Goal: Information Seeking & Learning: Learn about a topic

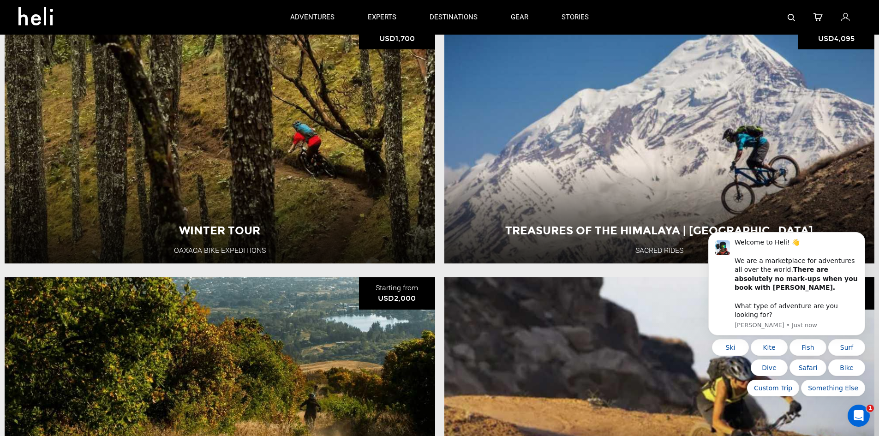
scroll to position [92, 0]
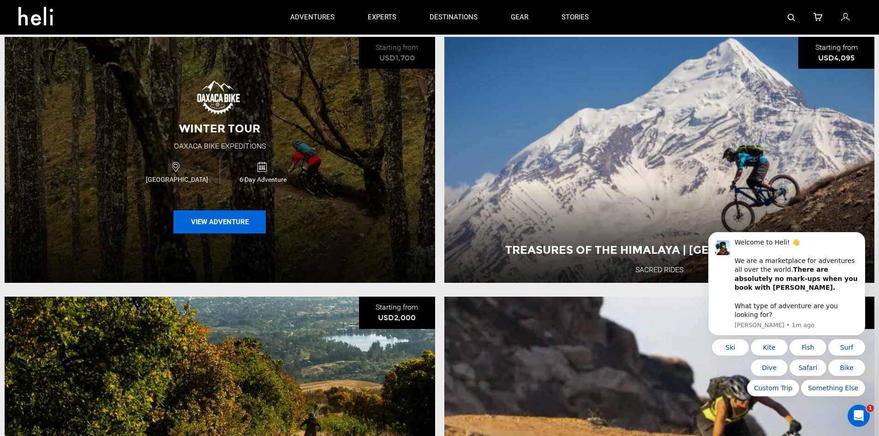
click at [232, 220] on button "View Adventure" at bounding box center [220, 221] width 92 height 23
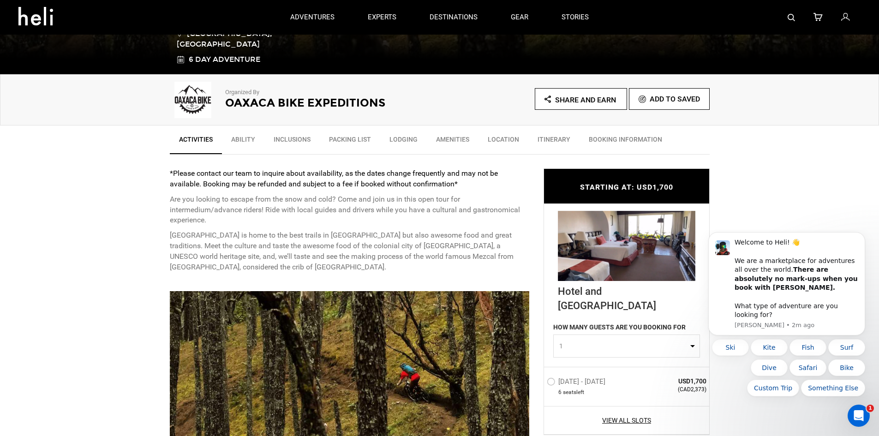
scroll to position [185, 0]
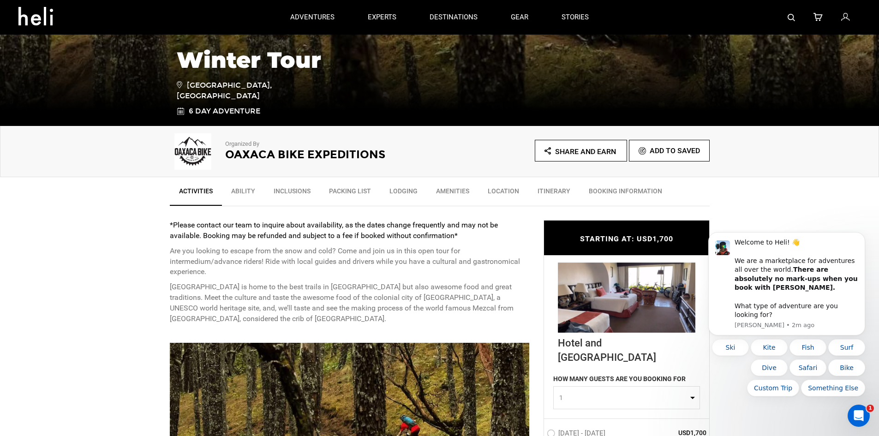
click at [239, 186] on link "Ability" at bounding box center [243, 193] width 42 height 23
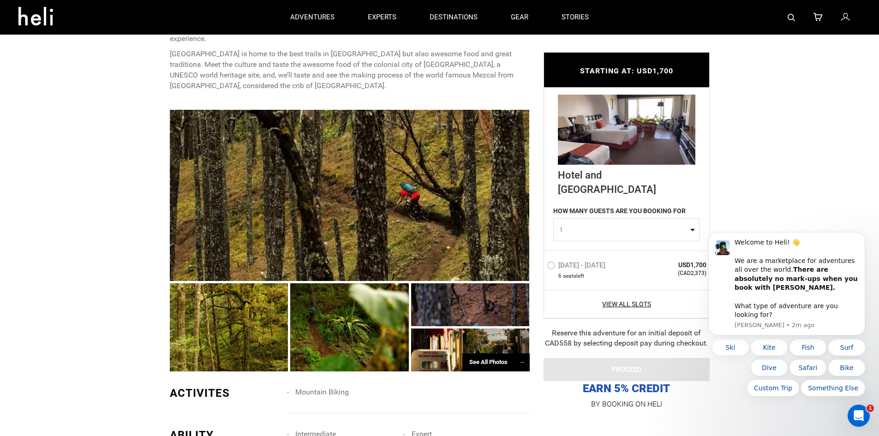
scroll to position [276, 0]
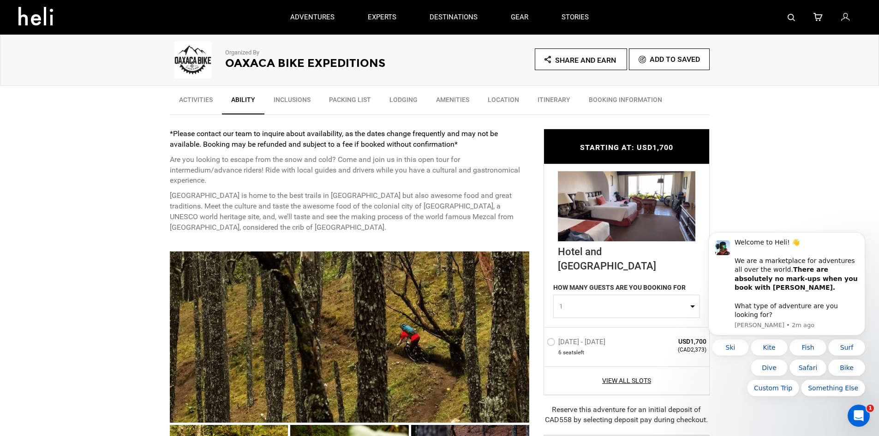
click at [553, 96] on link "Itinerary" at bounding box center [554, 101] width 51 height 23
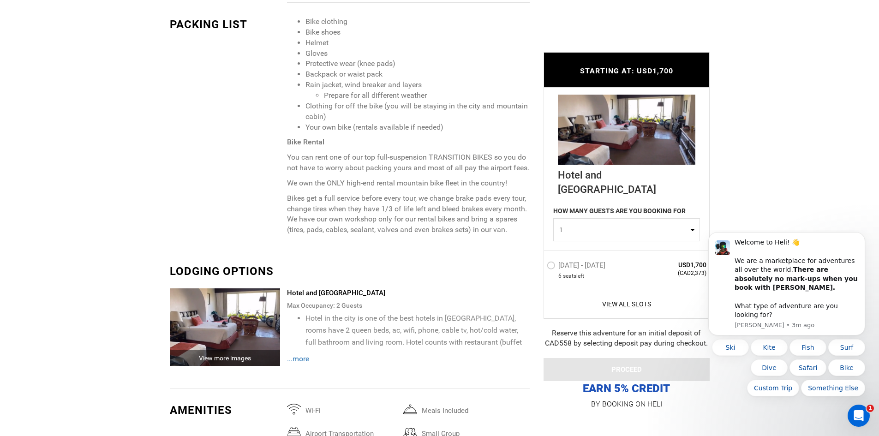
scroll to position [1062, 0]
